Goal: Navigation & Orientation: Find specific page/section

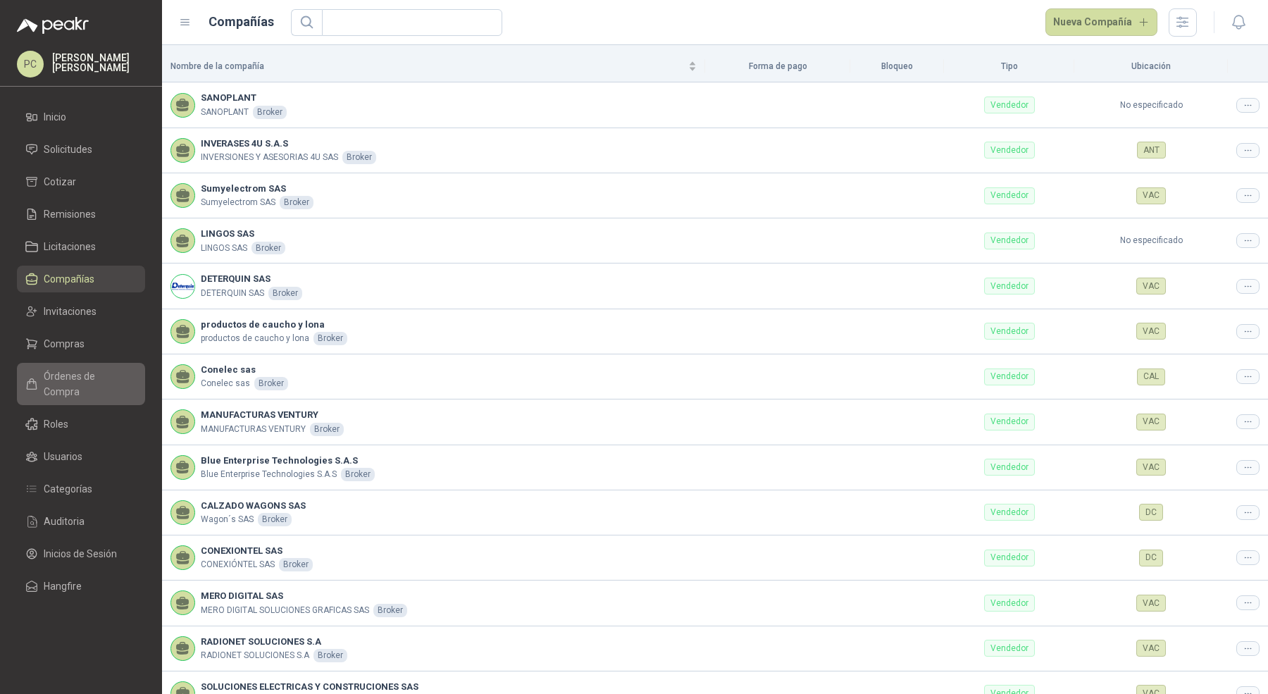
click at [105, 386] on link "Órdenes de Compra" at bounding box center [81, 384] width 128 height 42
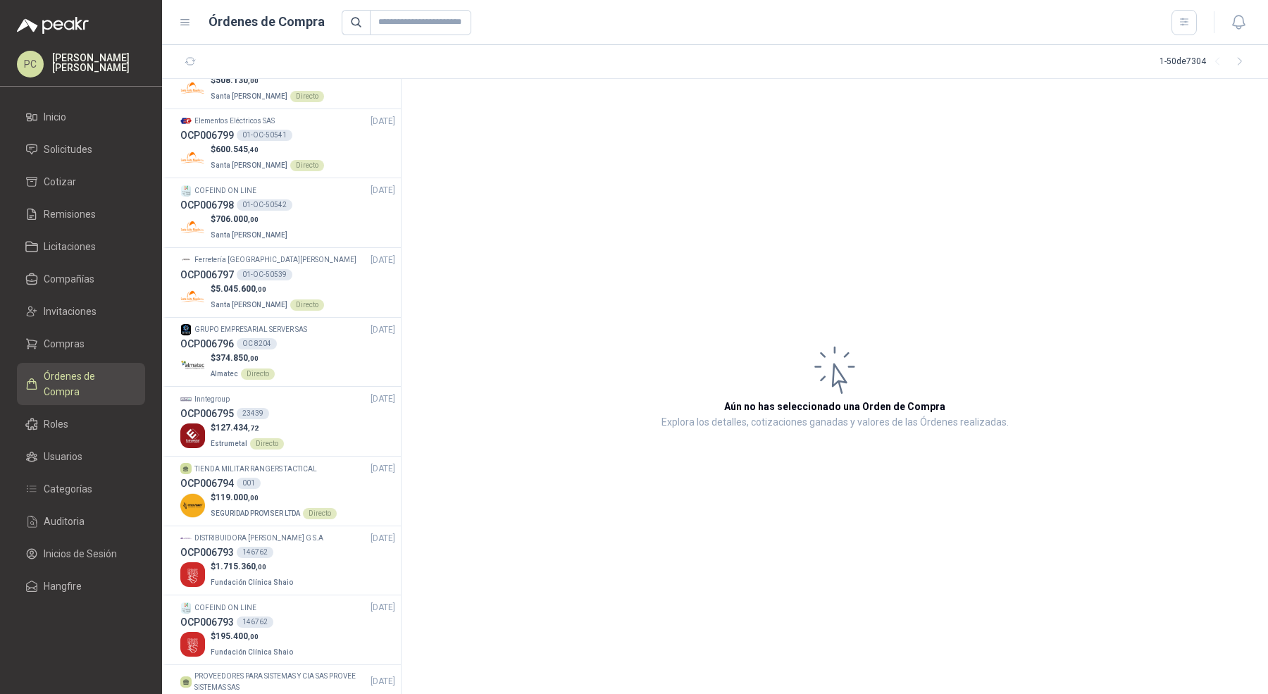
scroll to position [528, 0]
click at [271, 491] on p "$ 119.000 ,00" at bounding box center [274, 495] width 126 height 13
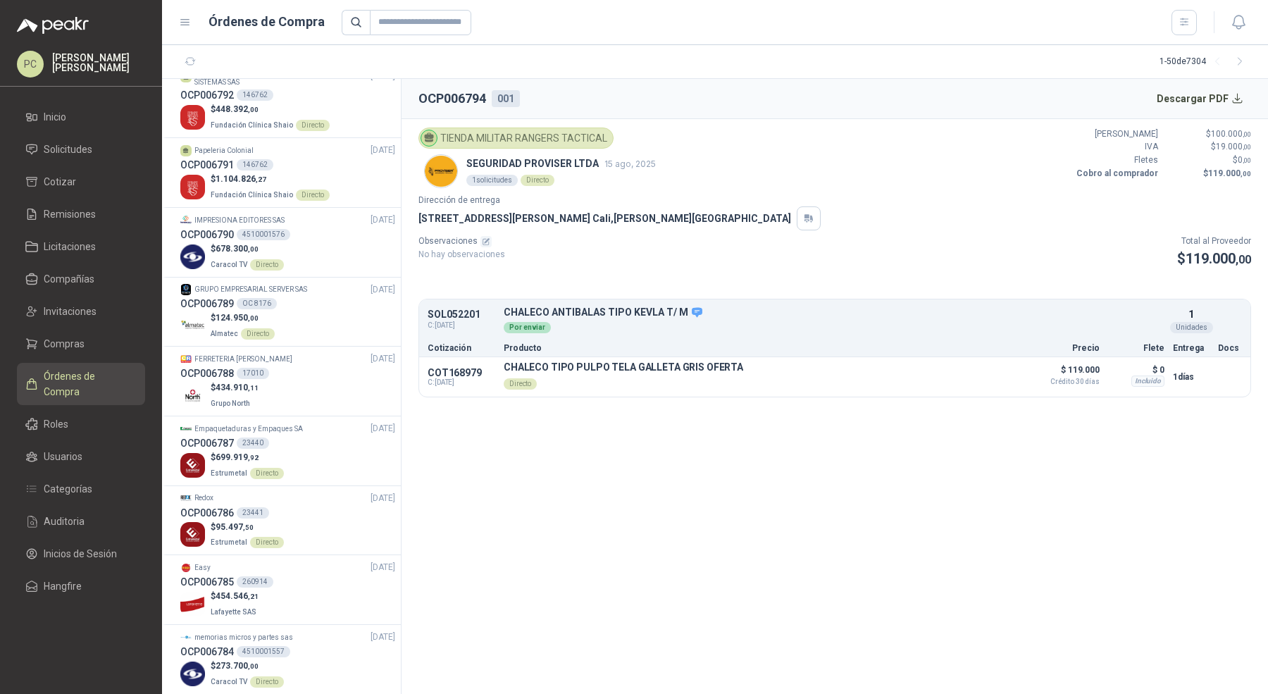
scroll to position [1133, 0]
click at [299, 372] on div "OCP006788 17010" at bounding box center [287, 372] width 215 height 16
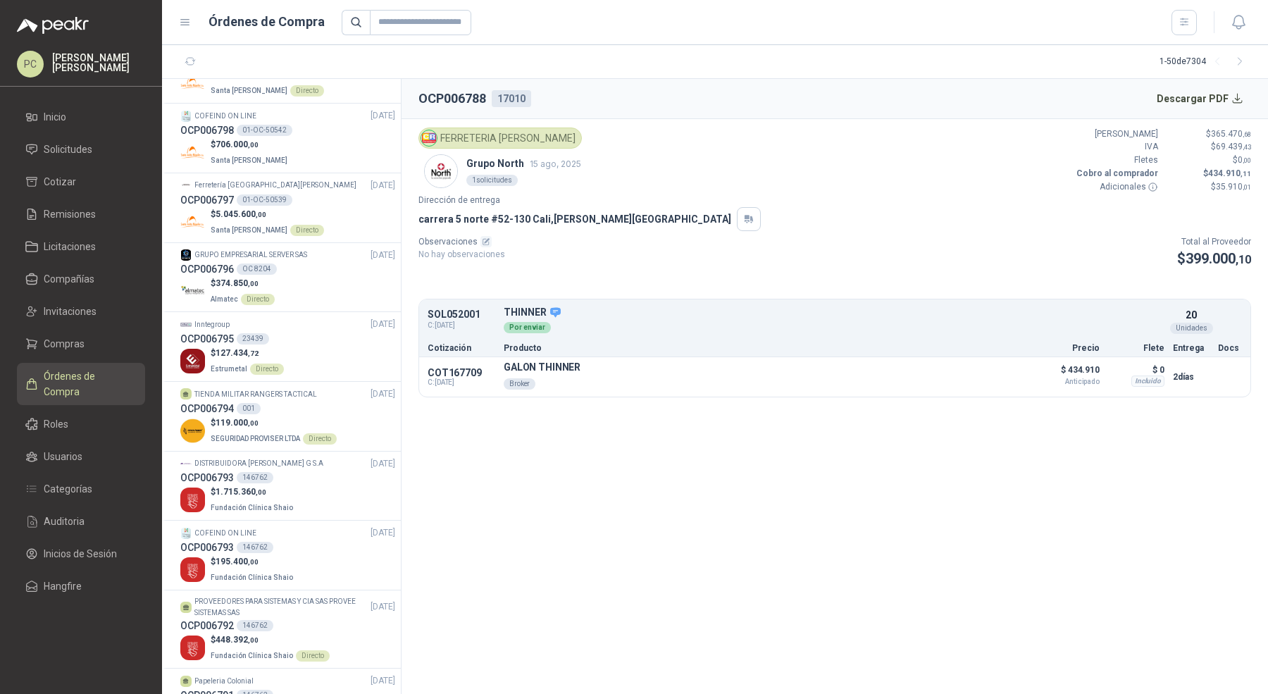
scroll to position [602, 0]
click at [292, 405] on div "OCP006794 001" at bounding box center [287, 408] width 215 height 16
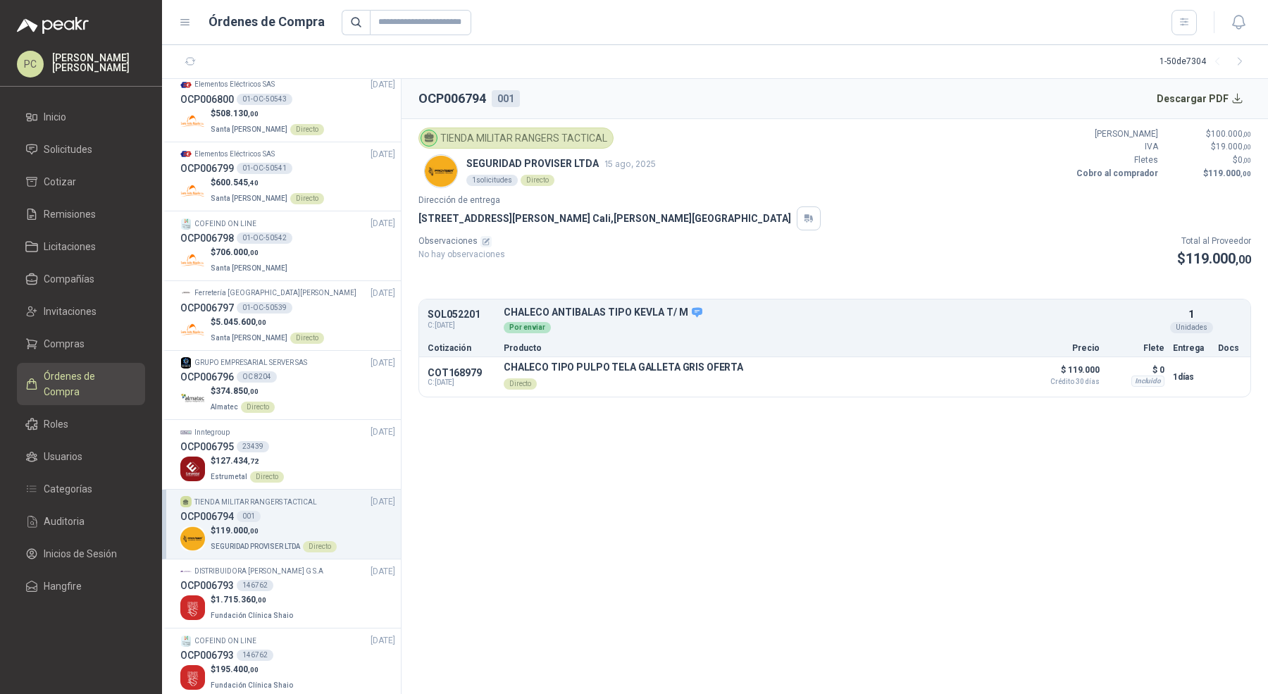
scroll to position [494, 0]
click at [292, 392] on div "$ 374.850 ,00 Almatec Directo" at bounding box center [287, 398] width 215 height 29
